Goal: Navigation & Orientation: Find specific page/section

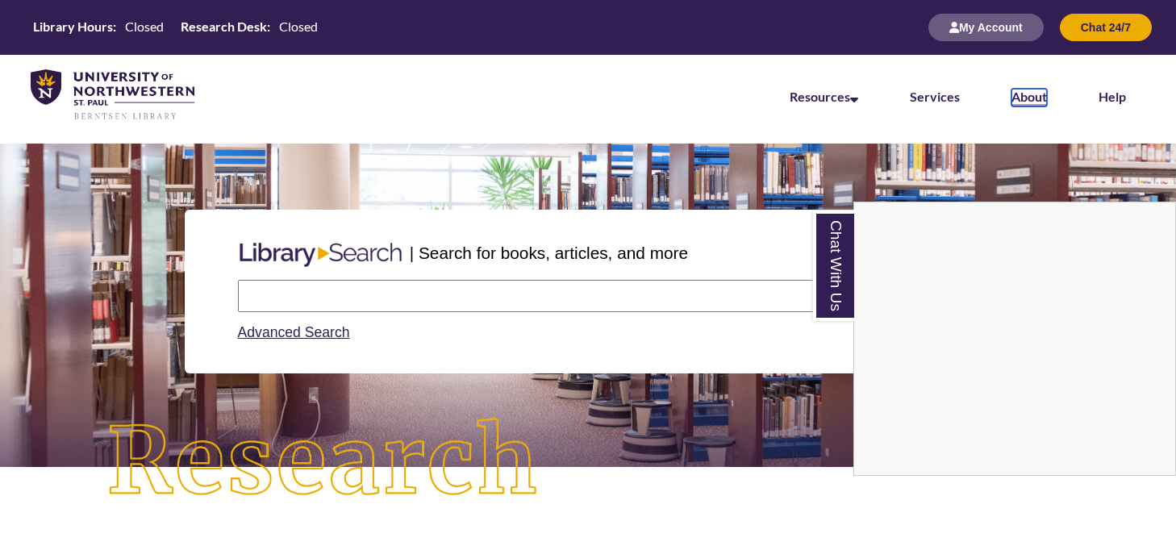
click at [1038, 94] on link "About" at bounding box center [1029, 98] width 35 height 18
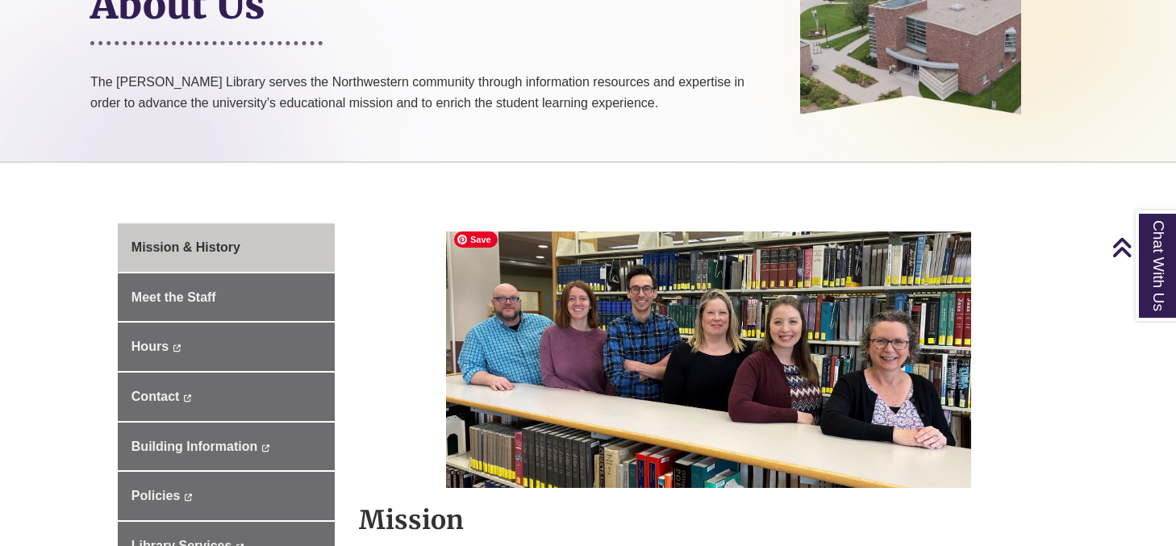
scroll to position [296, 0]
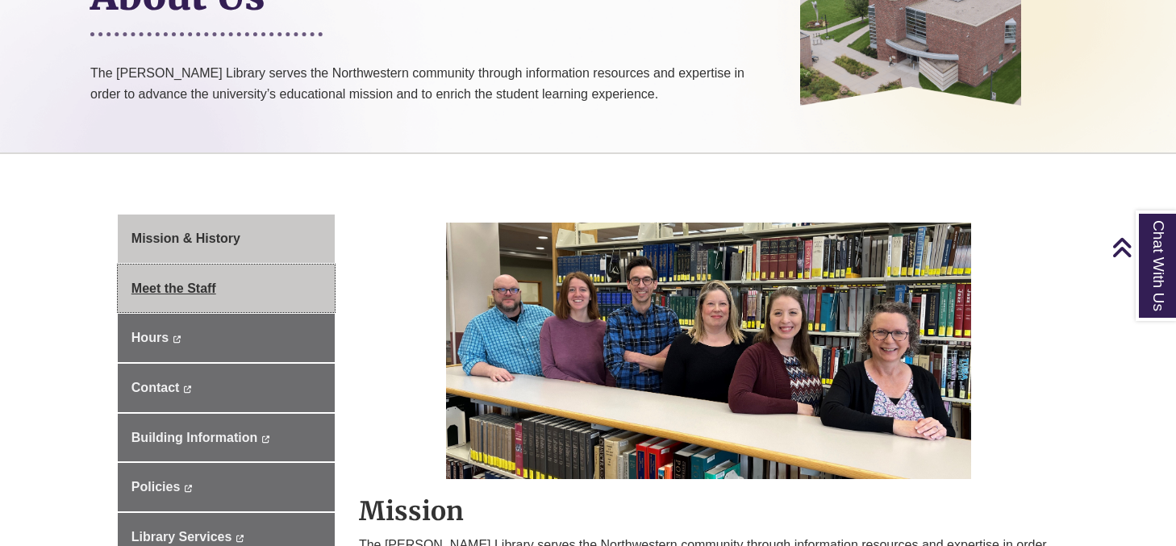
click at [199, 288] on span "Meet the Staff" at bounding box center [174, 289] width 85 height 14
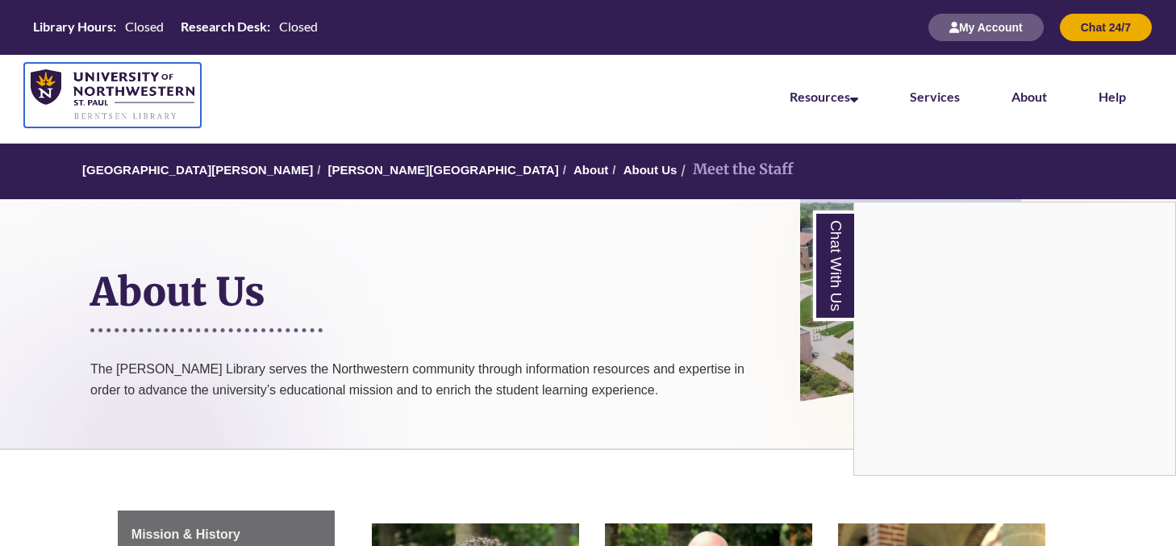
click at [131, 94] on img at bounding box center [113, 95] width 164 height 52
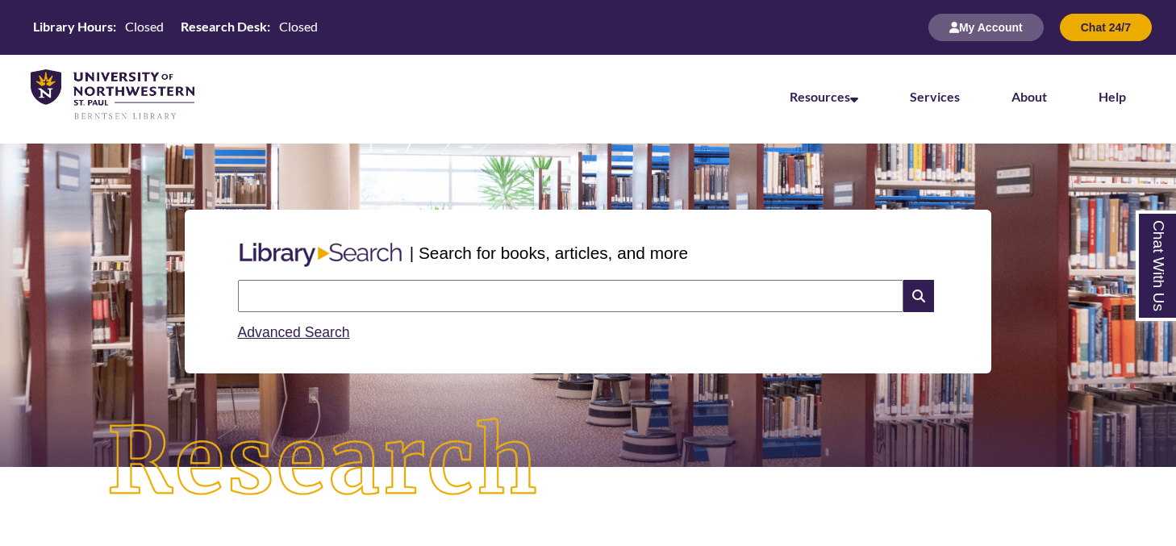
click at [203, 98] on nav "Resources Find Resources Library Search Databases & Articles Interlibrary Loan …" at bounding box center [588, 95] width 1176 height 81
click at [140, 80] on img at bounding box center [113, 95] width 164 height 52
